Goal: Transaction & Acquisition: Purchase product/service

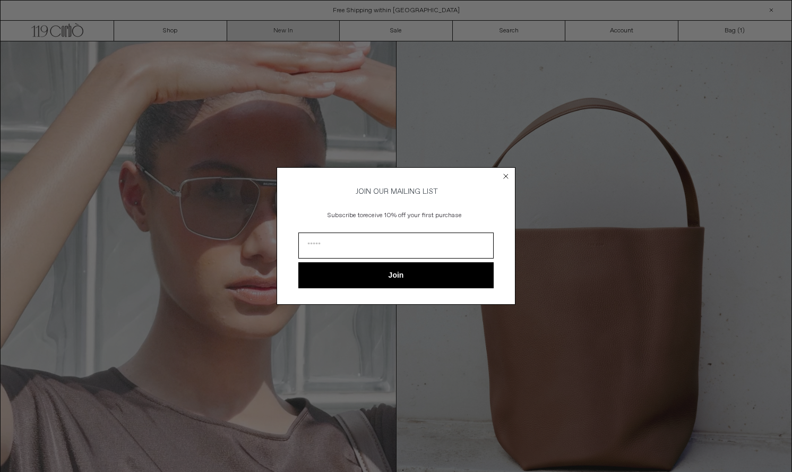
click at [283, 26] on div "Close dialog JOIN OUR MAILING LIST Subscribe to receive 10% off your first purc…" at bounding box center [396, 236] width 792 height 472
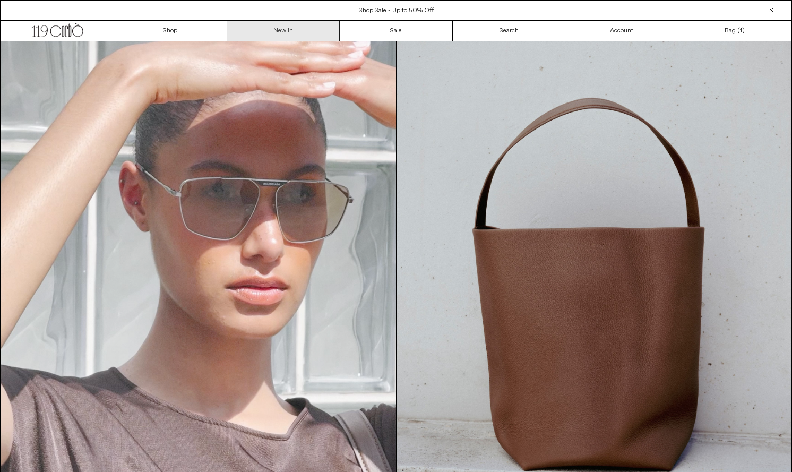
click at [280, 30] on link "New In" at bounding box center [283, 31] width 113 height 20
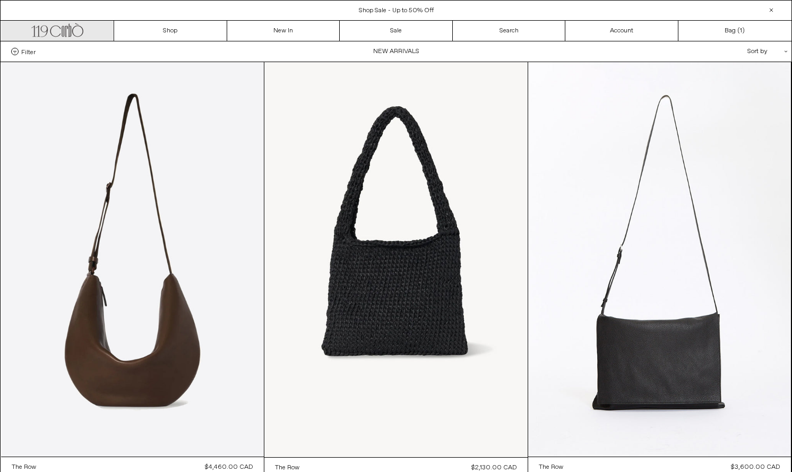
click at [74, 29] on icon ".cls-1, .cls-2 { fill: #231f20; stroke: #231f20; stroke-miterlimit: 10; stroke-…" at bounding box center [57, 28] width 52 height 15
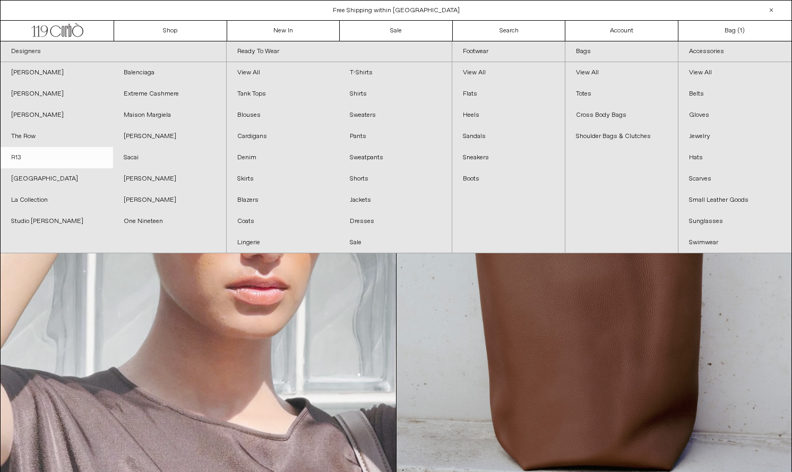
click at [21, 154] on link "R13" at bounding box center [57, 157] width 113 height 21
